Goal: Task Accomplishment & Management: Use online tool/utility

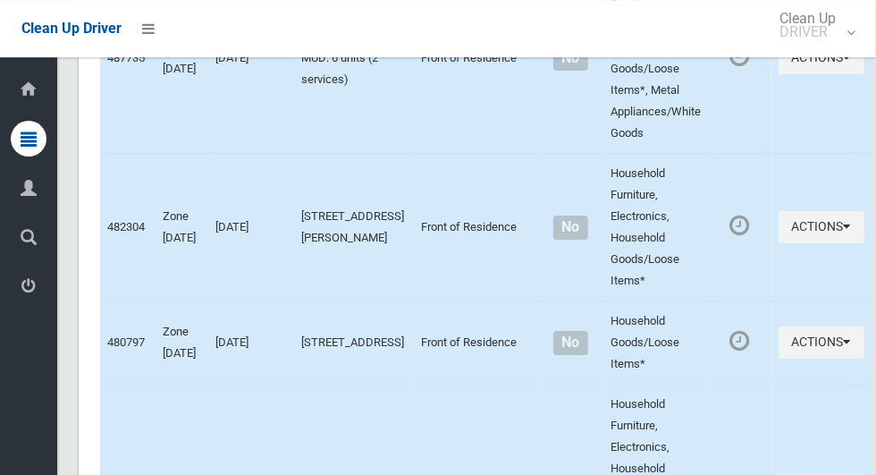
scroll to position [3635, 0]
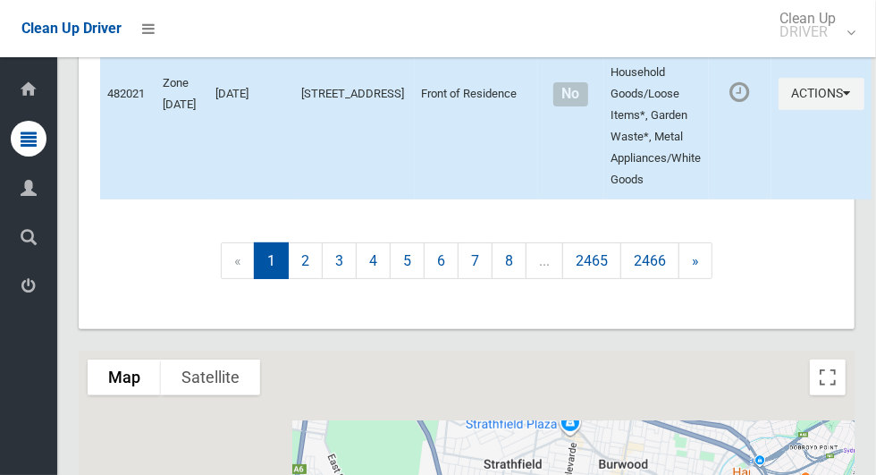
click at [32, 291] on icon at bounding box center [29, 286] width 16 height 36
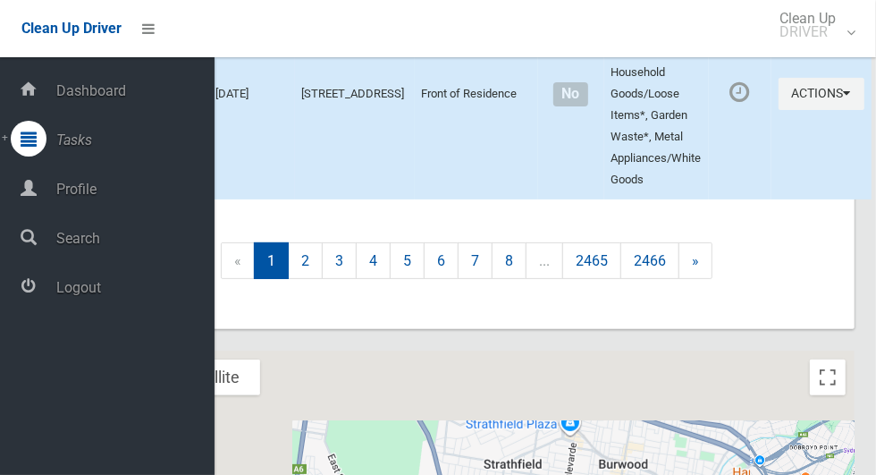
click at [150, 296] on span "Logout" at bounding box center [133, 287] width 164 height 17
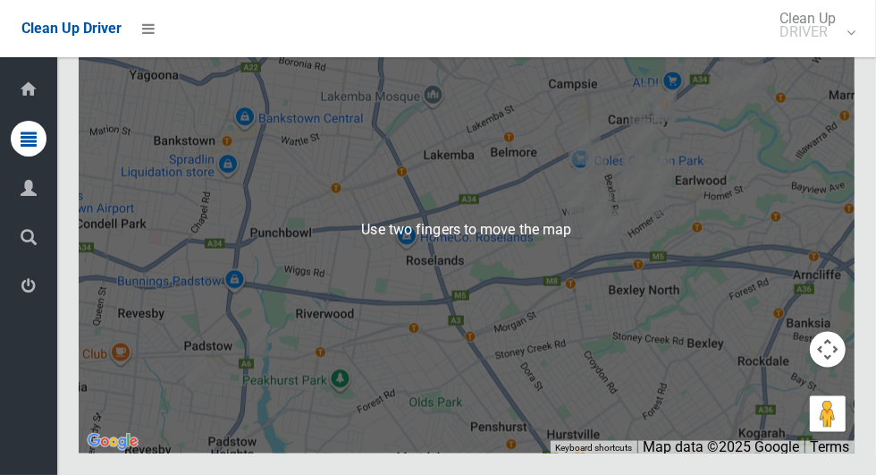
scroll to position [8256, 0]
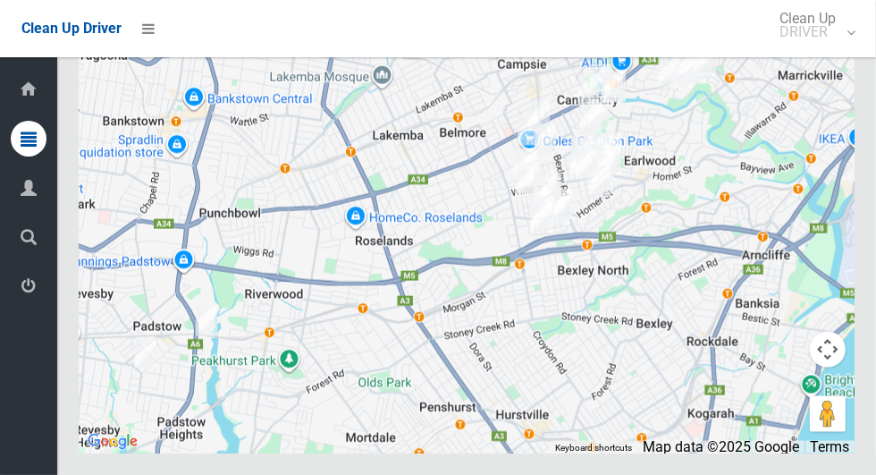
click at [22, 295] on icon at bounding box center [29, 286] width 16 height 36
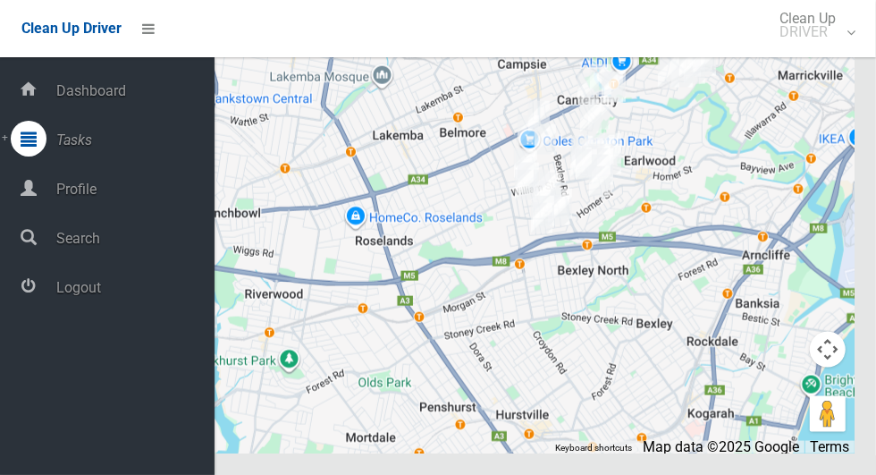
click at [132, 296] on span "Logout" at bounding box center [133, 287] width 164 height 17
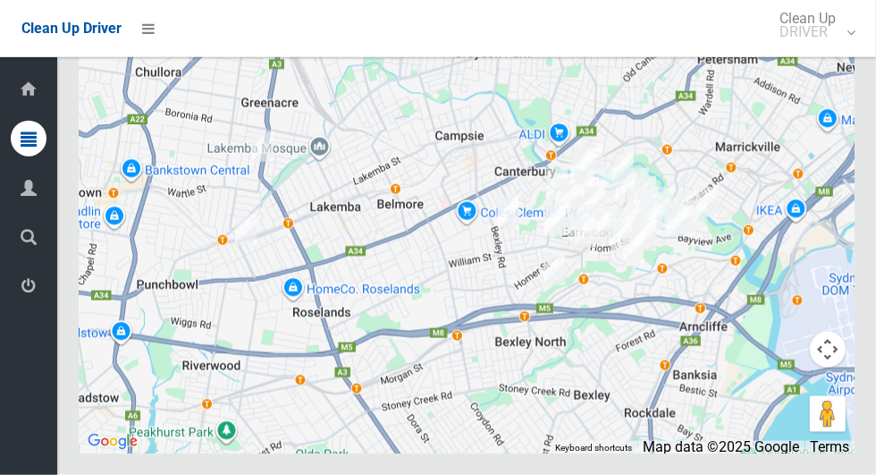
scroll to position [8772, 0]
click at [22, 301] on icon at bounding box center [29, 286] width 16 height 36
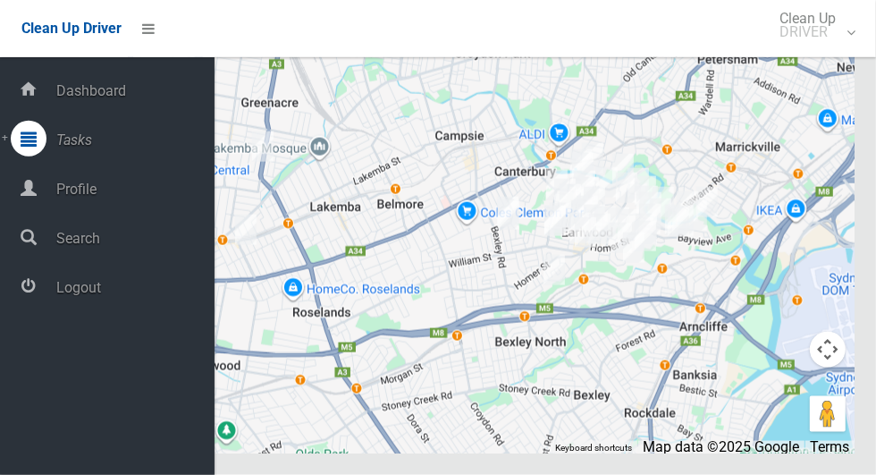
click at [145, 296] on span "Logout" at bounding box center [133, 287] width 164 height 17
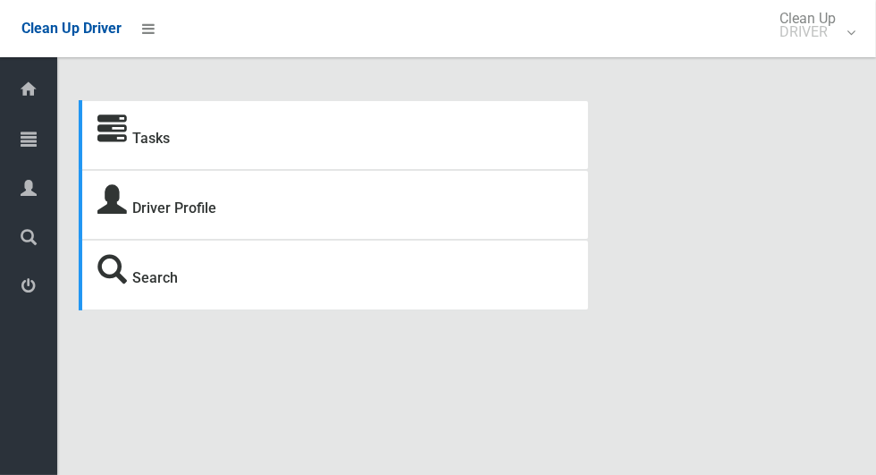
click at [47, 140] on span "Tasks" at bounding box center [45, 139] width 6 height 17
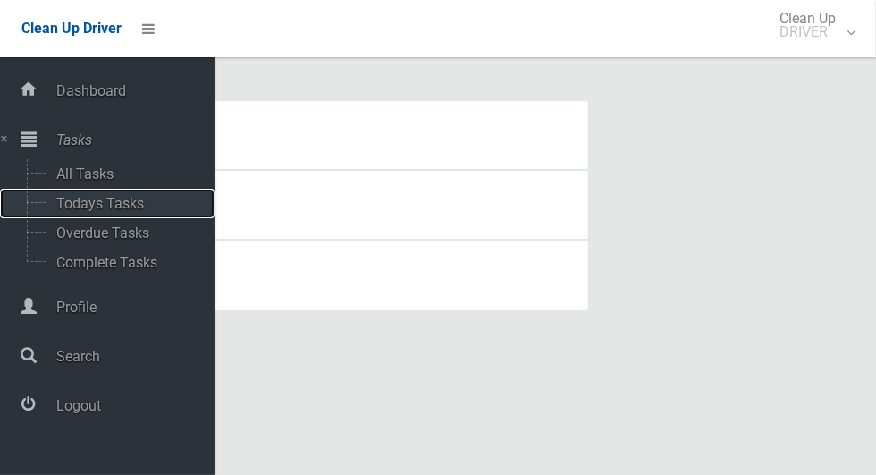
click at [132, 203] on span "Todays Tasks" at bounding box center [125, 203] width 148 height 17
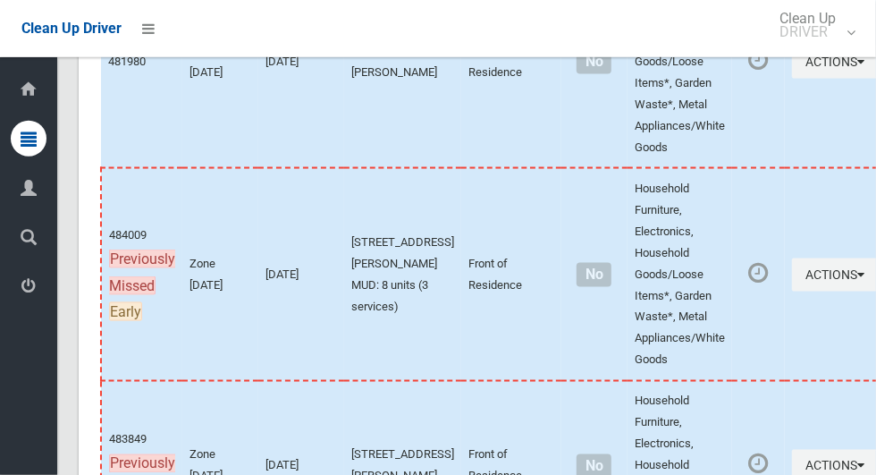
scroll to position [8446, 0]
click at [22, 300] on icon at bounding box center [29, 286] width 16 height 36
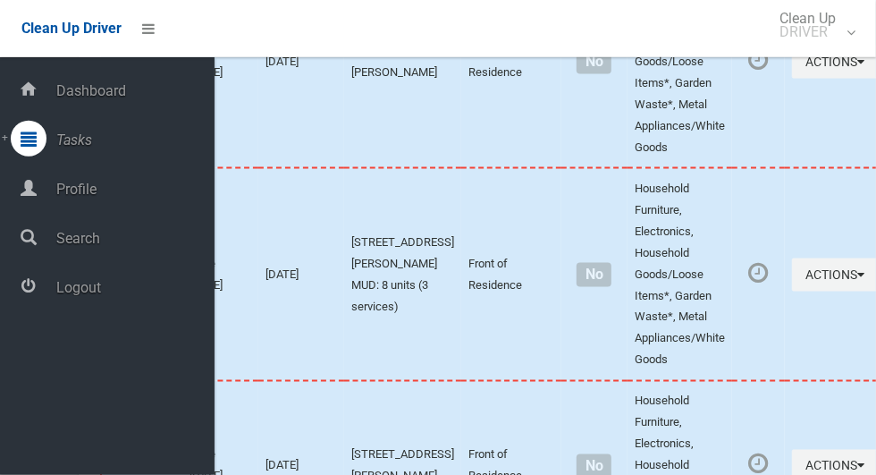
click at [101, 286] on span "Logout" at bounding box center [133, 287] width 164 height 17
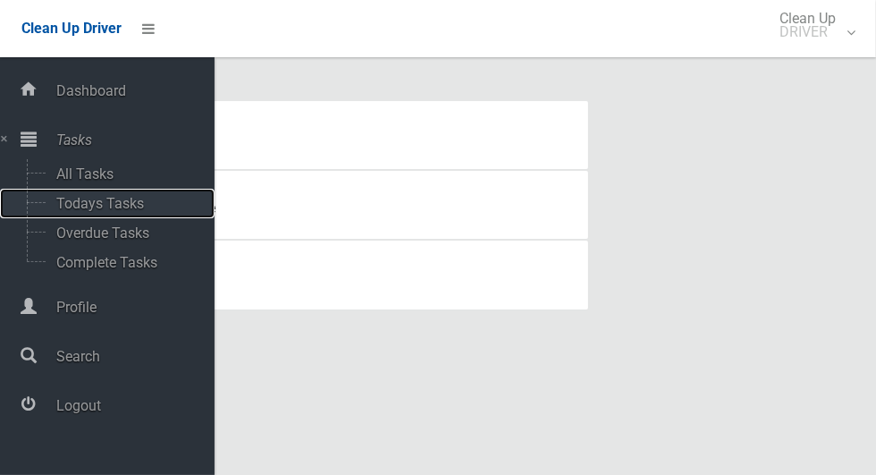
click at [65, 207] on span "Todays Tasks" at bounding box center [125, 203] width 148 height 17
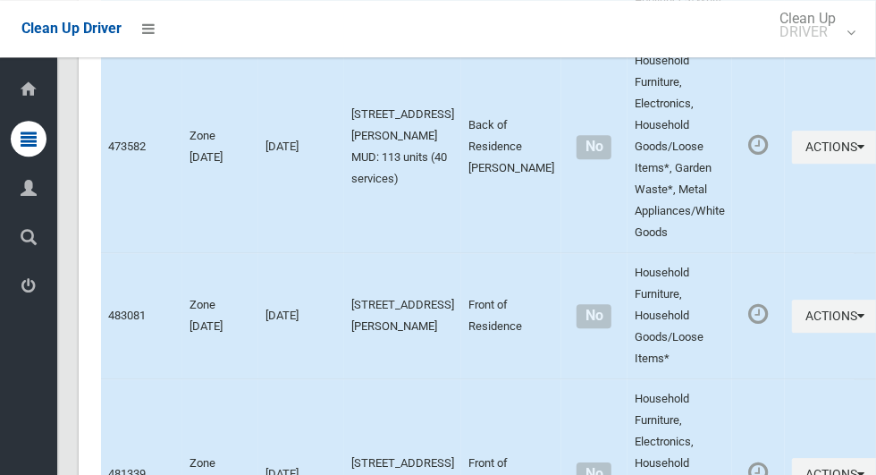
scroll to position [6161, 0]
click at [25, 195] on icon at bounding box center [29, 188] width 16 height 36
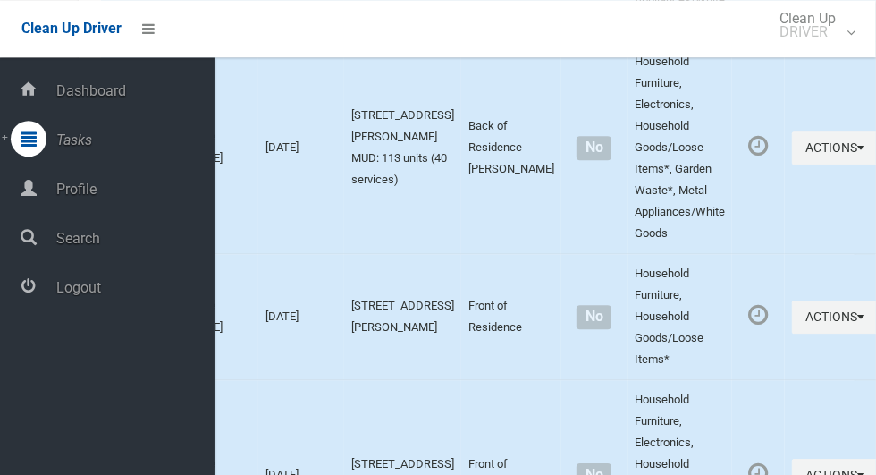
click at [139, 190] on span "Profile" at bounding box center [133, 189] width 164 height 17
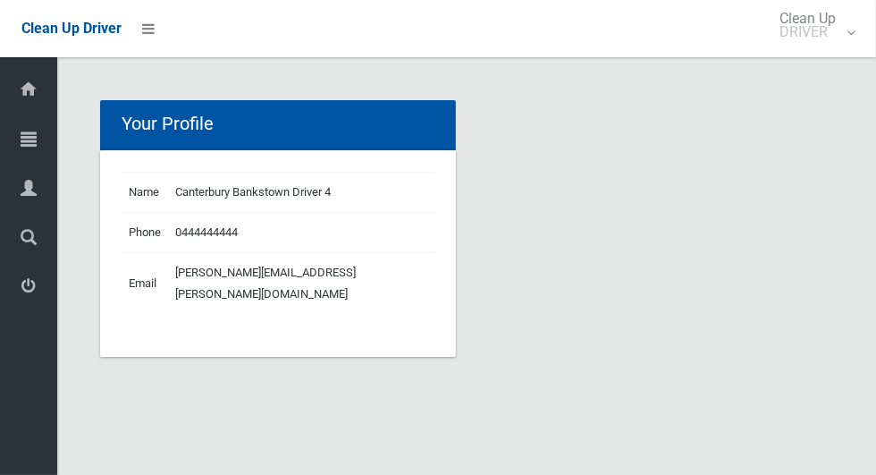
click at [25, 142] on icon at bounding box center [29, 139] width 16 height 36
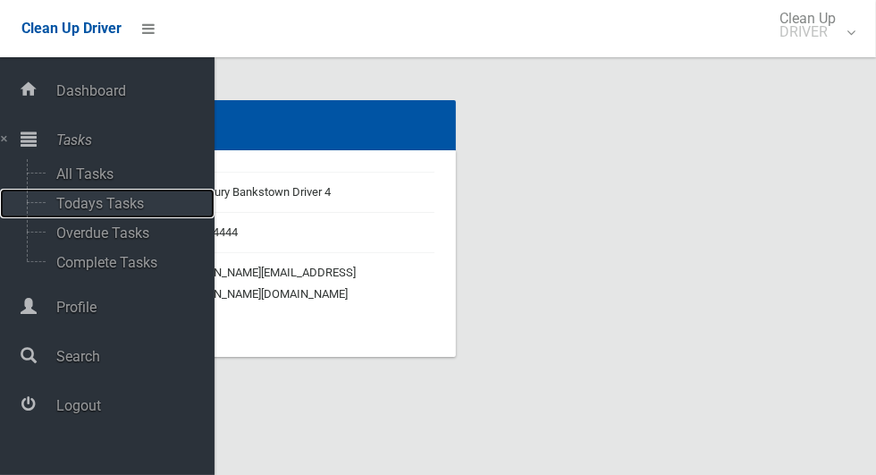
click at [124, 206] on span "Todays Tasks" at bounding box center [125, 203] width 148 height 17
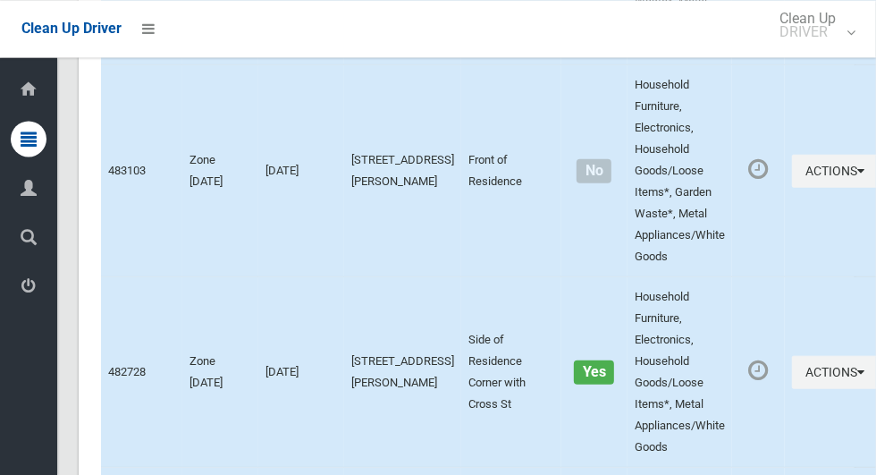
scroll to position [7722, 0]
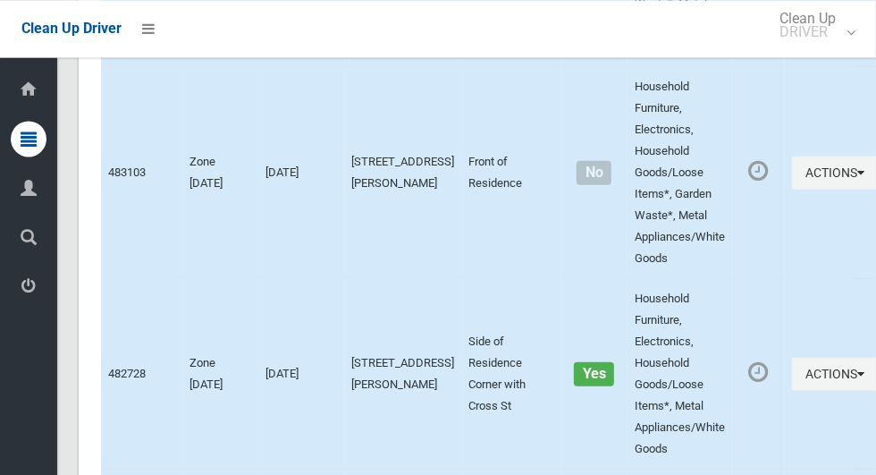
click at [24, 302] on icon at bounding box center [29, 286] width 16 height 36
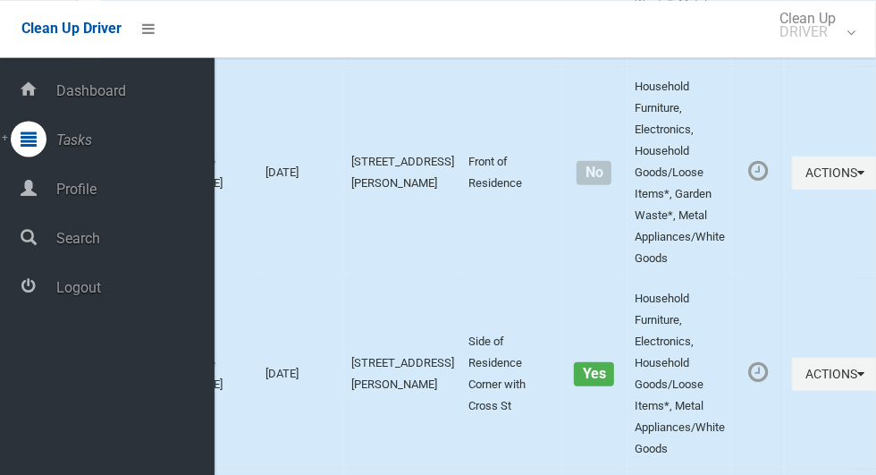
click at [77, 296] on span "Logout" at bounding box center [133, 287] width 164 height 17
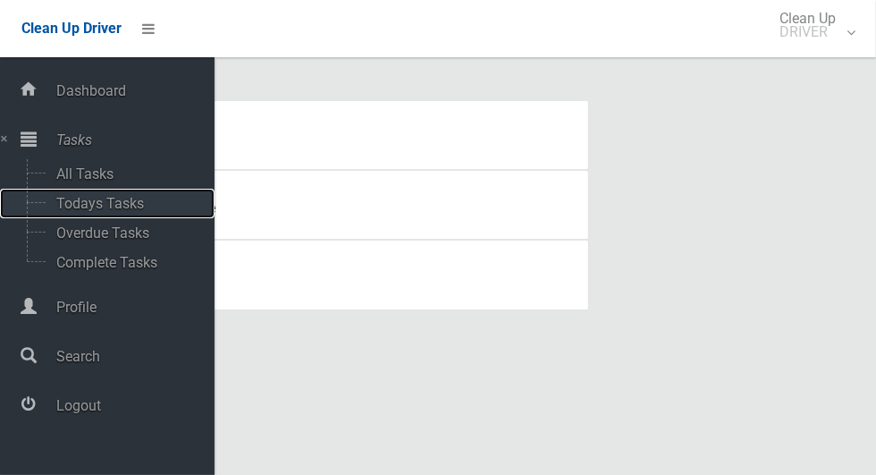
click at [68, 208] on span "Todays Tasks" at bounding box center [125, 203] width 148 height 17
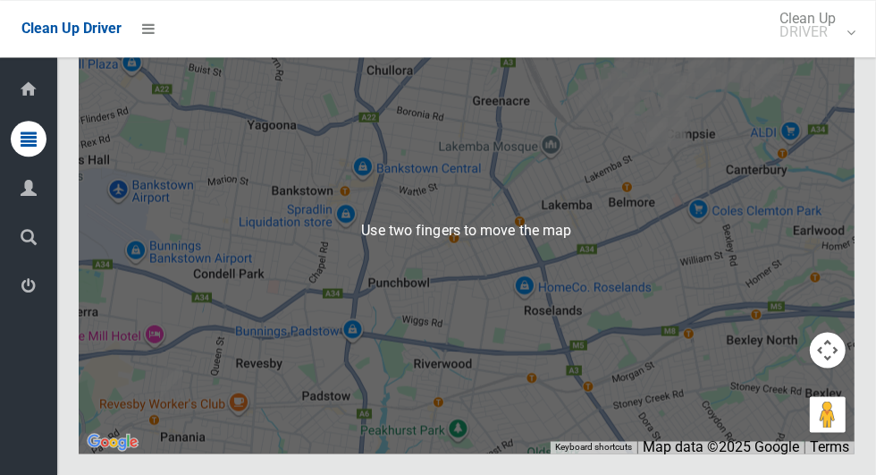
scroll to position [8432, 0]
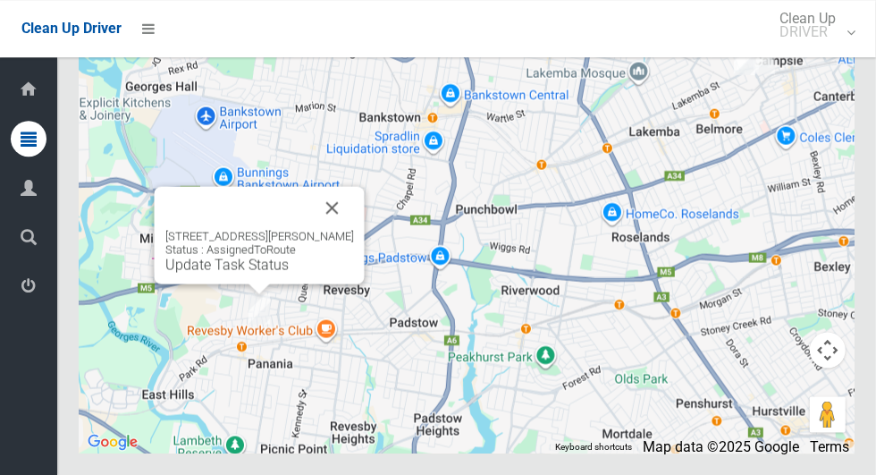
click at [354, 229] on button "Close" at bounding box center [332, 207] width 43 height 43
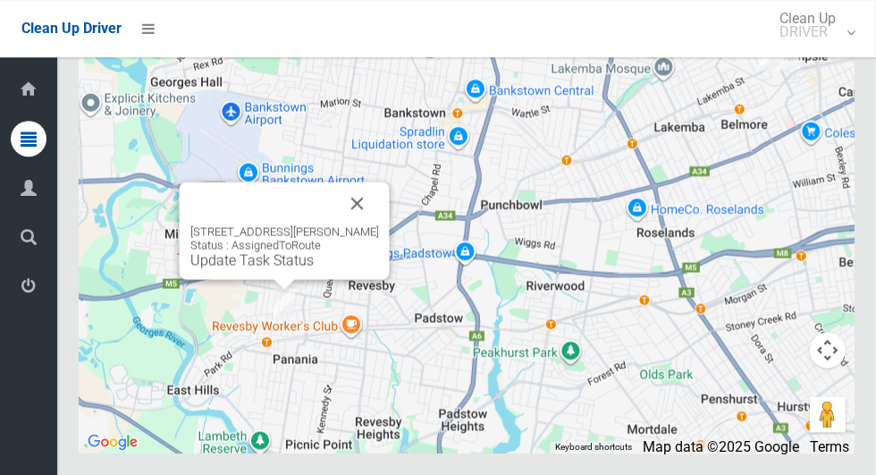
click at [375, 224] on button "Close" at bounding box center [357, 202] width 43 height 43
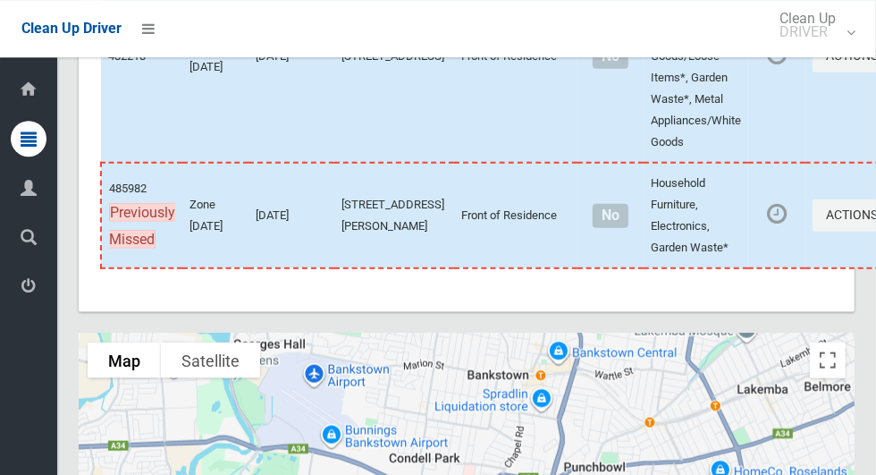
scroll to position [8029, 0]
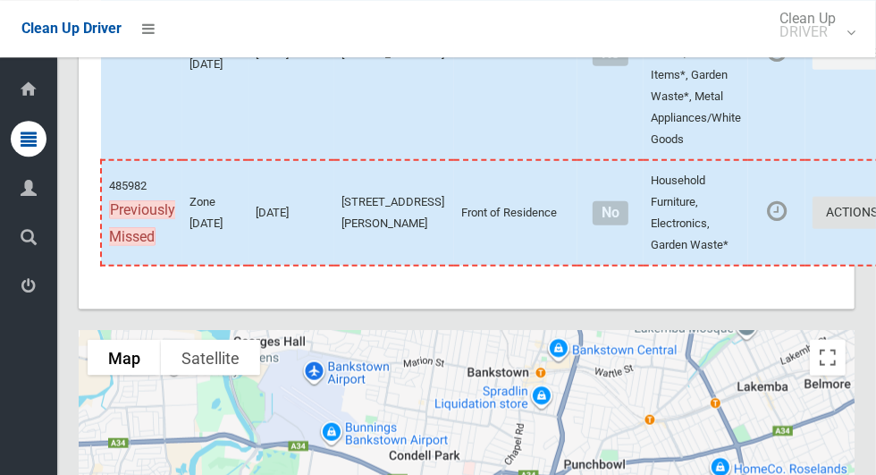
click at [813, 229] on button "Actions" at bounding box center [856, 212] width 86 height 33
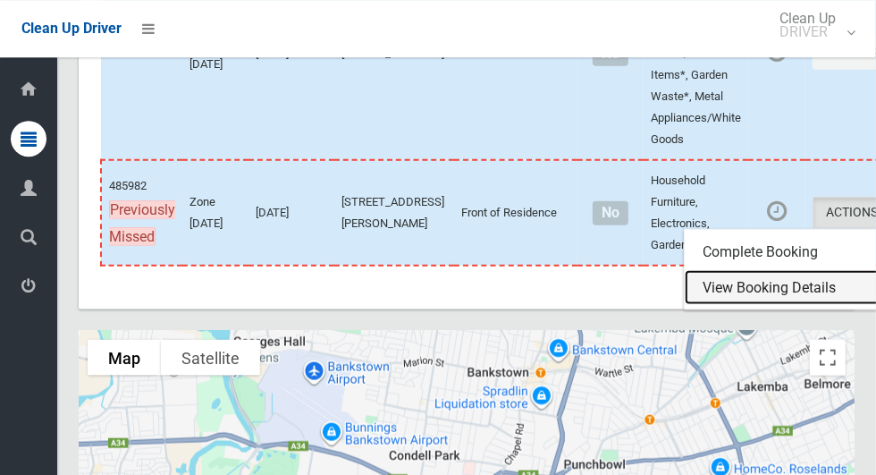
click at [731, 305] on link "View Booking Details" at bounding box center [791, 287] width 213 height 36
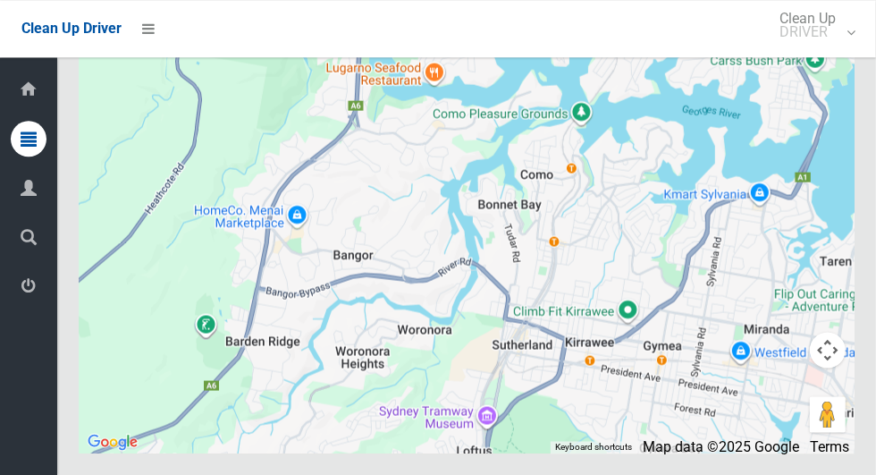
scroll to position [8427, 0]
